Goal: Task Accomplishment & Management: Manage account settings

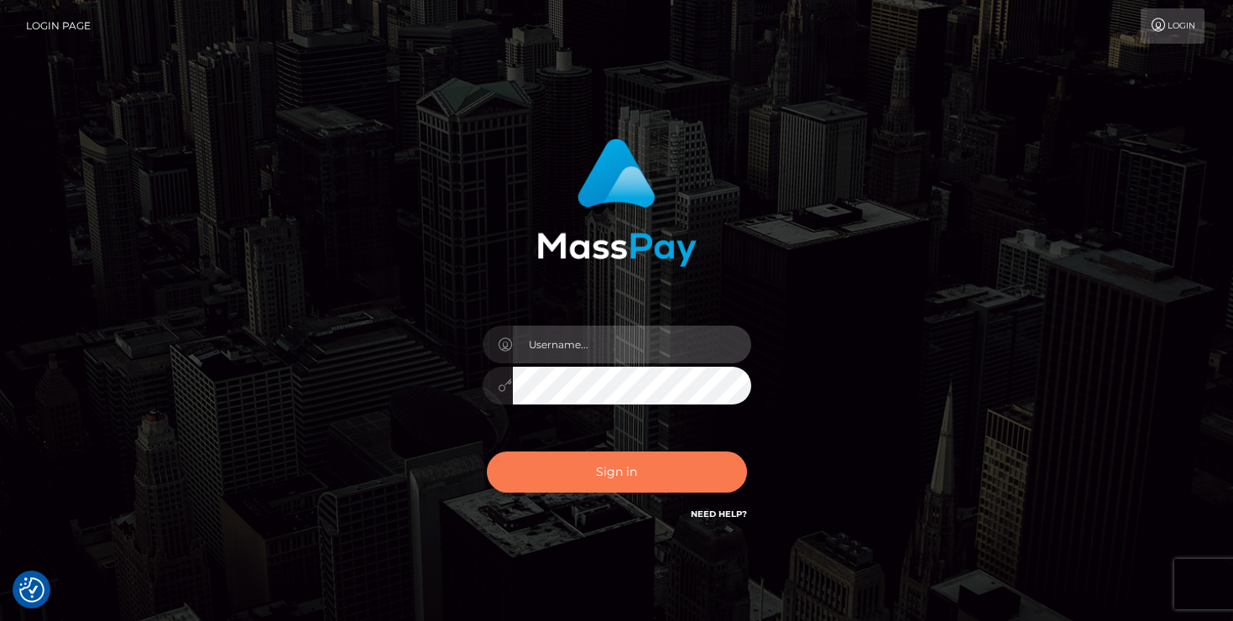
type input "mariolabugaj"
click at [560, 483] on button "Sign in" at bounding box center [617, 471] width 260 height 41
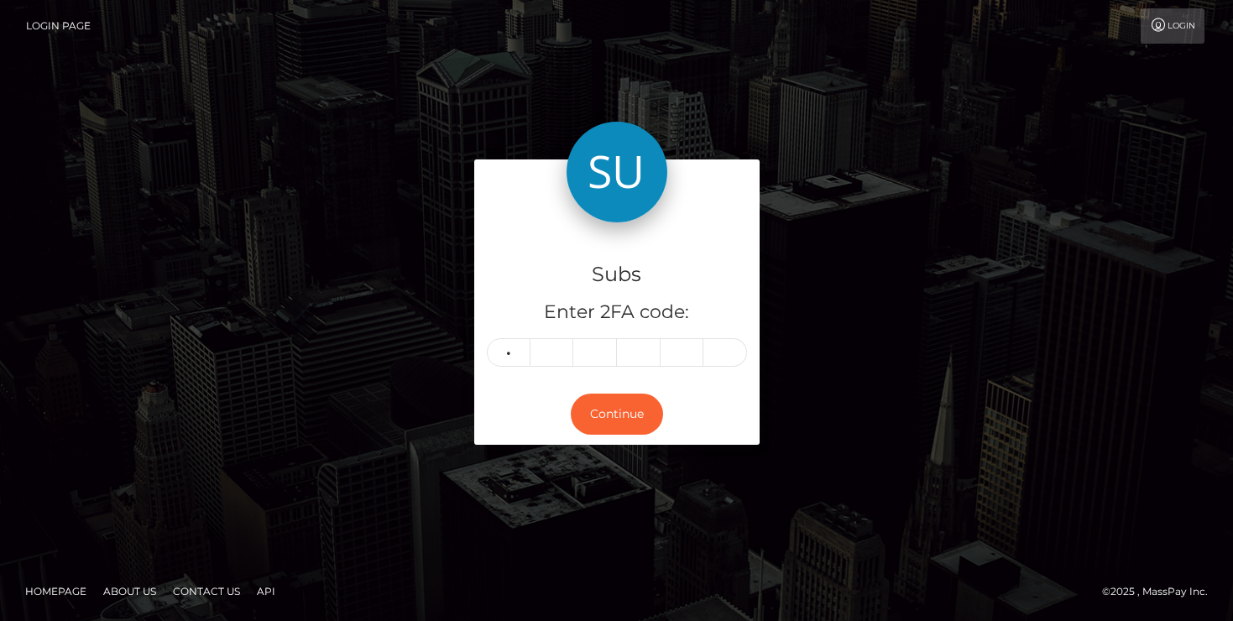
type input "8"
type input "9"
type input "5"
type input "7"
type input "1"
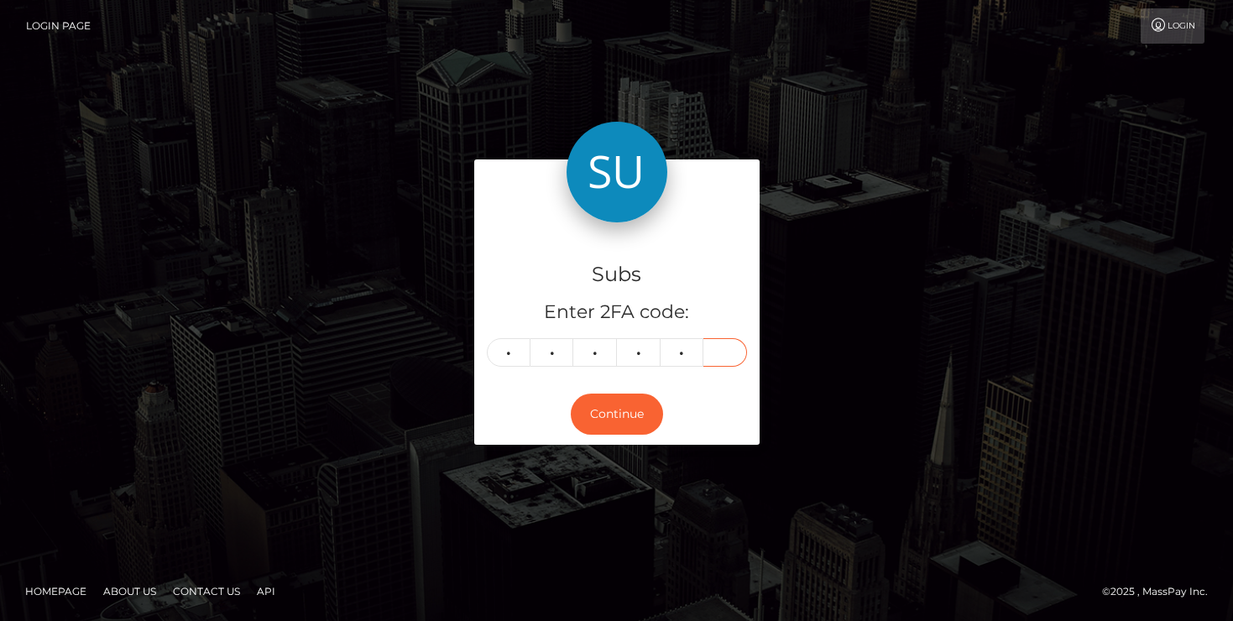
type input "7"
